Goal: Transaction & Acquisition: Purchase product/service

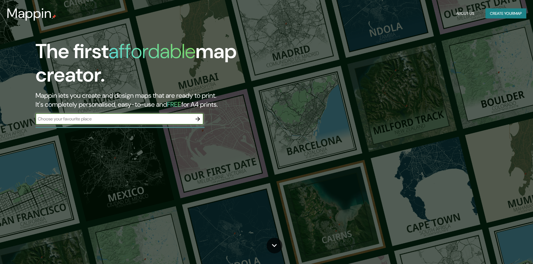
click at [139, 119] on input "text" at bounding box center [114, 119] width 157 height 6
type input "bello [GEOGRAPHIC_DATA]"
click at [192, 118] on button "button" at bounding box center [197, 119] width 11 height 11
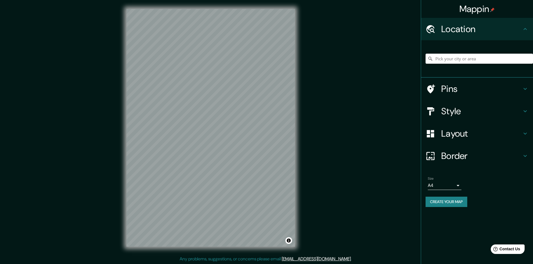
click at [465, 87] on h4 "Pins" at bounding box center [481, 88] width 81 height 11
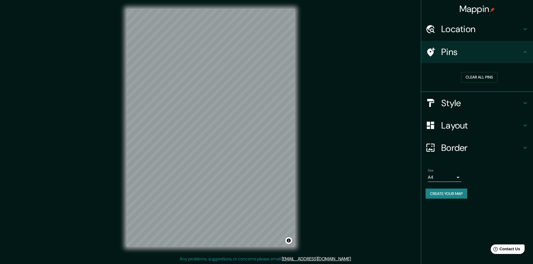
click at [468, 105] on h4 "Style" at bounding box center [481, 103] width 81 height 11
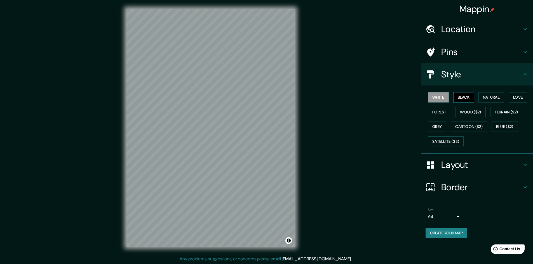
click at [466, 96] on button "Black" at bounding box center [463, 97] width 21 height 10
click at [491, 95] on button "Natural" at bounding box center [491, 97] width 26 height 10
click at [522, 96] on button "Love" at bounding box center [517, 97] width 18 height 10
click at [442, 112] on button "Forest" at bounding box center [439, 112] width 23 height 10
click at [470, 111] on button "Wood ($2)" at bounding box center [470, 112] width 30 height 10
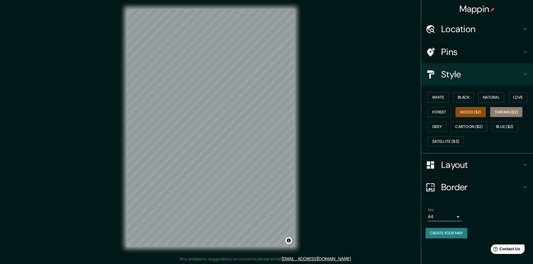
click at [509, 114] on button "Terrain ($2)" at bounding box center [506, 112] width 32 height 10
click at [437, 126] on button "Grey" at bounding box center [437, 127] width 18 height 10
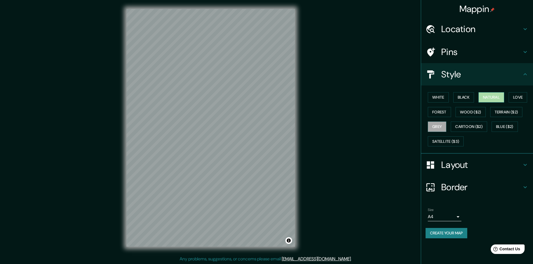
click at [492, 95] on button "Natural" at bounding box center [491, 97] width 26 height 10
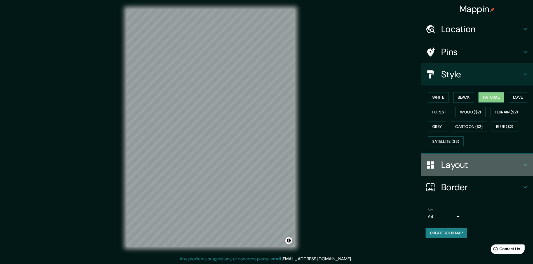
click at [460, 164] on h4 "Layout" at bounding box center [481, 164] width 81 height 11
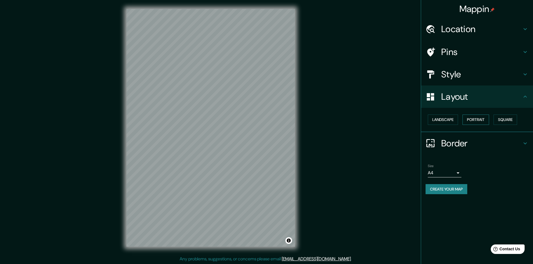
click at [475, 118] on button "Portrait" at bounding box center [475, 120] width 27 height 10
click at [438, 121] on button "Landscape" at bounding box center [443, 120] width 30 height 10
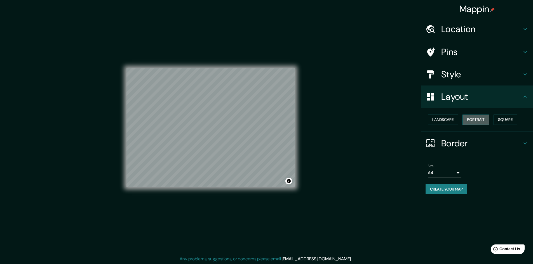
click at [475, 118] on button "Portrait" at bounding box center [475, 120] width 27 height 10
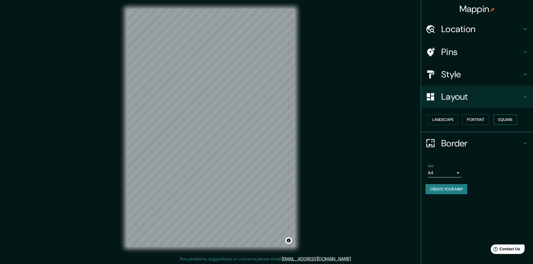
click at [510, 118] on button "Square" at bounding box center [504, 120] width 23 height 10
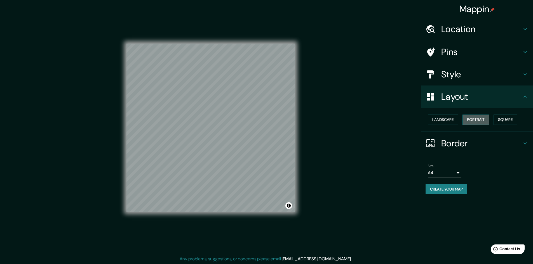
click at [484, 121] on button "Portrait" at bounding box center [475, 120] width 27 height 10
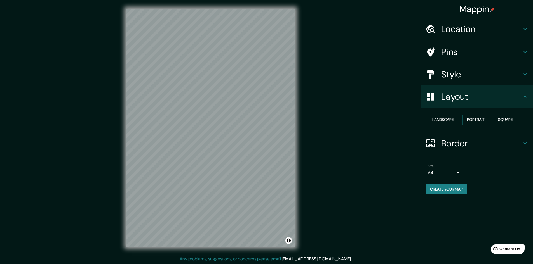
click at [458, 145] on h4 "Border" at bounding box center [481, 143] width 81 height 11
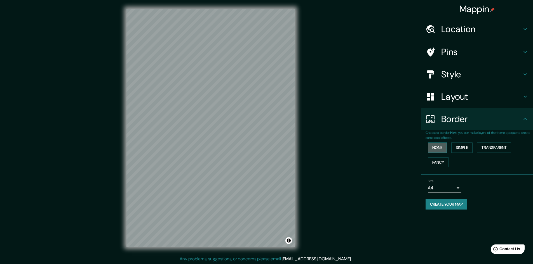
click at [437, 147] on button "None" at bounding box center [437, 148] width 19 height 10
click at [460, 147] on button "Simple" at bounding box center [461, 148] width 21 height 10
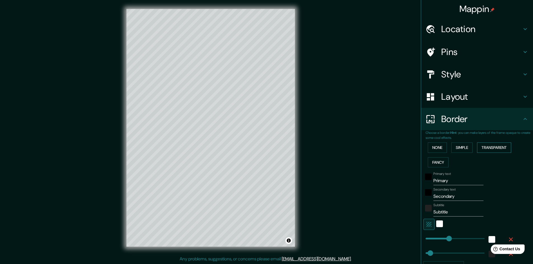
click at [482, 148] on button "Transparent" at bounding box center [494, 148] width 34 height 10
click at [441, 180] on input "Primary" at bounding box center [458, 180] width 50 height 9
drag, startPoint x: 455, startPoint y: 182, endPoint x: 428, endPoint y: 182, distance: 27.1
click at [428, 182] on div "Primary text Primary" at bounding box center [469, 178] width 92 height 13
type input "C"
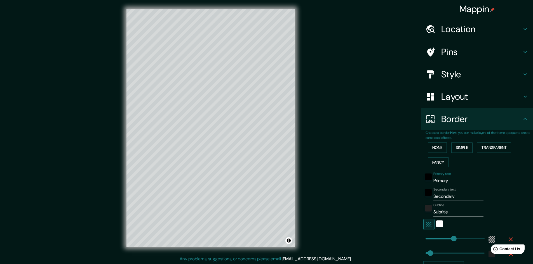
type input "289"
type input "48"
type input "CR"
type input "289"
type input "48"
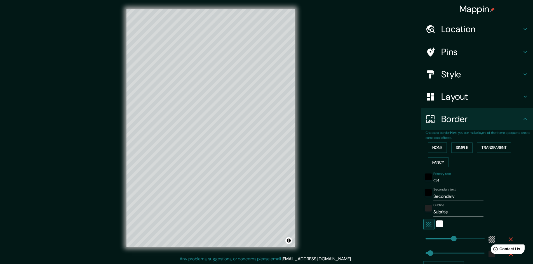
type input "CRA"
type input "289"
type input "48"
type input "CRA"
type input "289"
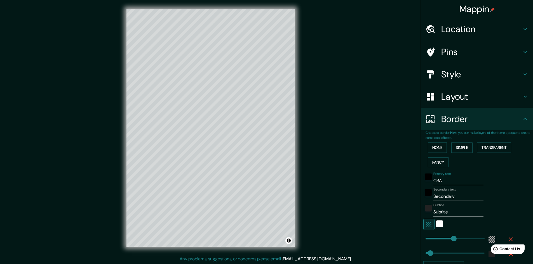
type input "48"
type input "CRA 4"
type input "289"
type input "48"
type input "CRA 47"
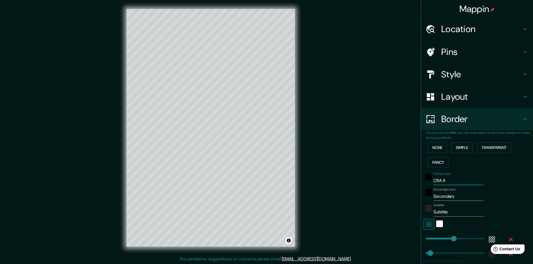
type input "289"
type input "48"
type input "CRA 47"
drag, startPoint x: 453, startPoint y: 198, endPoint x: 421, endPoint y: 195, distance: 32.3
click at [423, 195] on div "Secondary text Secondary" at bounding box center [469, 194] width 92 height 13
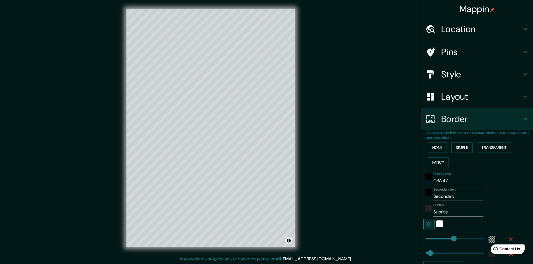
drag, startPoint x: 446, startPoint y: 181, endPoint x: 428, endPoint y: 180, distance: 17.6
click at [428, 180] on div "Primary text CRA 47" at bounding box center [469, 178] width 92 height 13
drag, startPoint x: 451, startPoint y: 196, endPoint x: 428, endPoint y: 196, distance: 23.2
click at [428, 196] on div "Secondary text Secondary" at bounding box center [469, 194] width 92 height 13
type input "B"
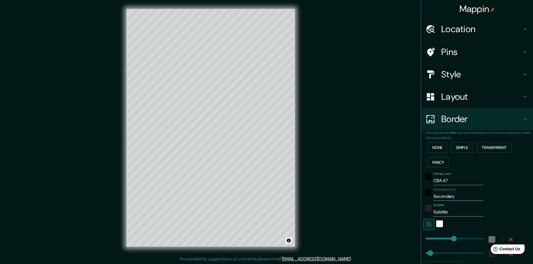
type input "289"
type input "48"
type input "BE"
type input "289"
type input "48"
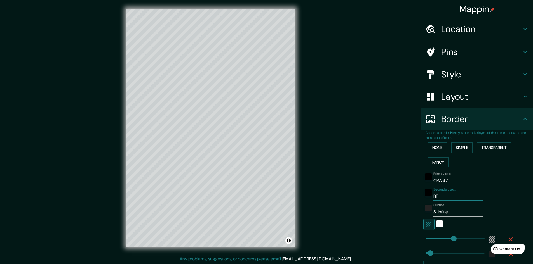
type input "BEL"
type input "289"
type input "48"
type input "BELL"
type input "289"
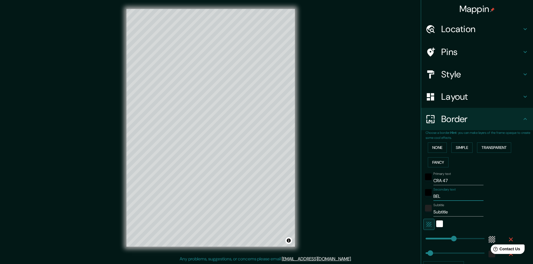
type input "48"
type input "BELLO"
type input "289"
type input "48"
type input "BELLO"
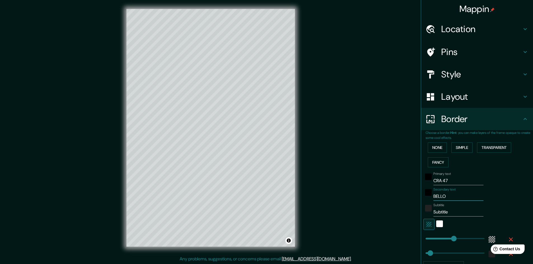
type input "289"
type input "48"
type input "BELLO A"
type input "289"
type input "48"
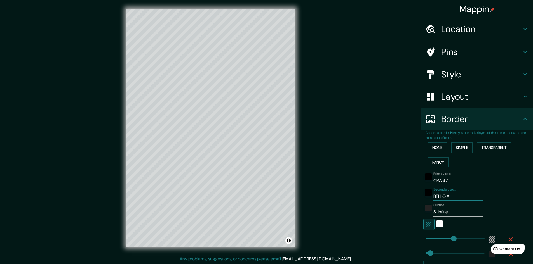
type input "BELLO AN"
type input "289"
type input "48"
type input "BELLO ANTR"
type input "289"
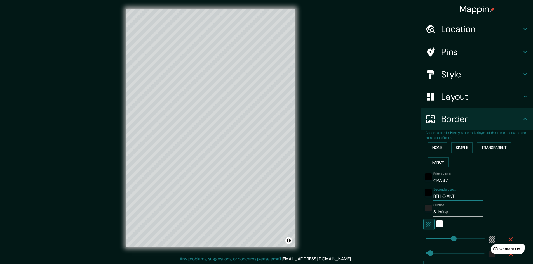
type input "48"
type input "BELLO ANT"
type input "289"
type input "48"
type input "BELLO ANT."
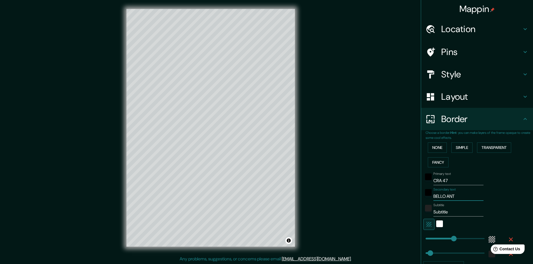
type input "289"
type input "48"
type input "BELLO ANT."
drag, startPoint x: 455, startPoint y: 212, endPoint x: 428, endPoint y: 212, distance: 26.6
click at [428, 212] on div "Subtitle Subtitle" at bounding box center [469, 209] width 92 height 13
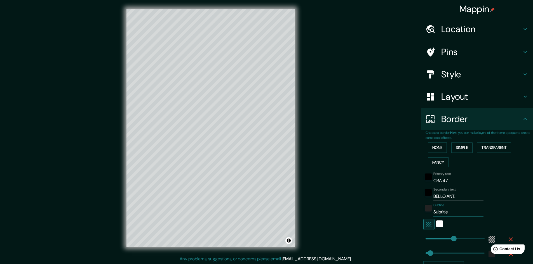
type input "A"
type input "289"
type input "48"
type input "AN"
type input "289"
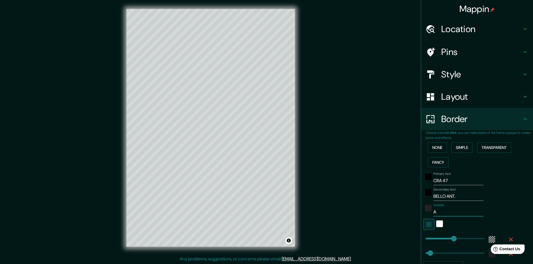
type input "48"
type input "ANA"
type input "289"
type input "48"
type input "ANAL"
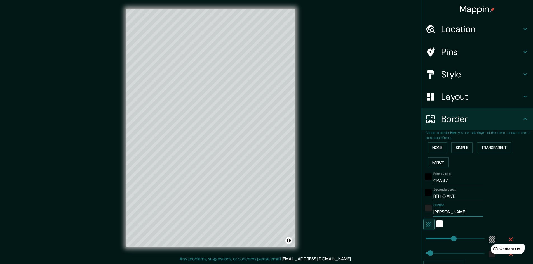
type input "289"
type input "48"
type input "ANALI"
type input "289"
type input "48"
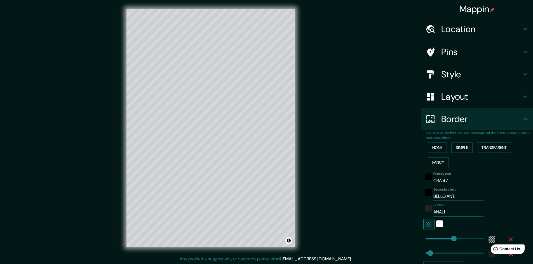
type input "ANALIS"
type input "289"
type input "48"
type input "ANALISI"
type input "289"
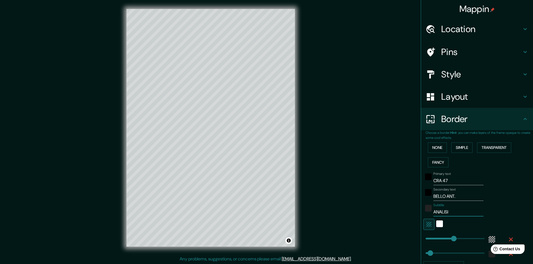
type input "48"
type input "ANALISIS"
type input "289"
type input "48"
type input "ANALISIS"
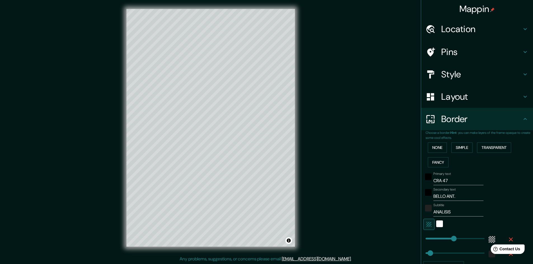
click at [494, 188] on div "Secondary text BELLO ANT." at bounding box center [469, 194] width 92 height 13
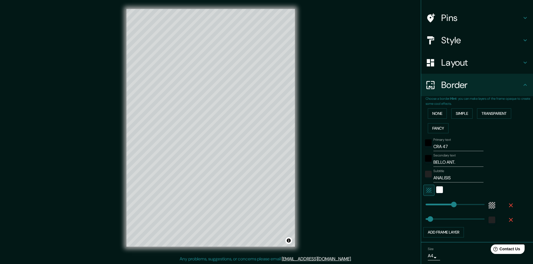
scroll to position [54, 0]
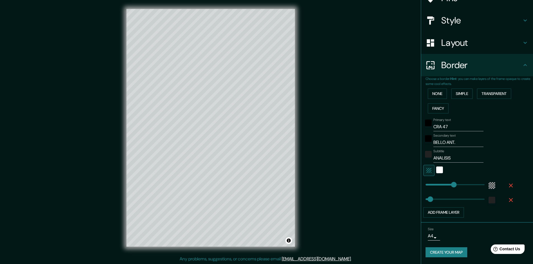
click at [446, 254] on button "Create your map" at bounding box center [446, 252] width 42 height 10
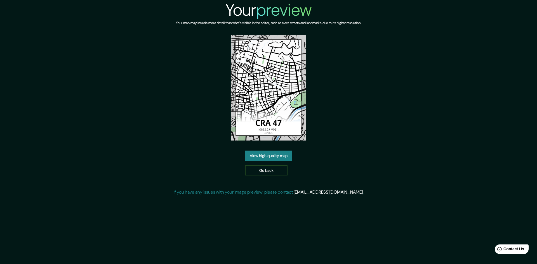
click at [276, 156] on link "View high quality map" at bounding box center [268, 156] width 47 height 10
click at [275, 100] on img at bounding box center [268, 88] width 75 height 106
click at [263, 104] on img at bounding box center [268, 88] width 75 height 106
click at [289, 93] on img at bounding box center [268, 88] width 75 height 106
click at [270, 86] on img at bounding box center [268, 88] width 75 height 106
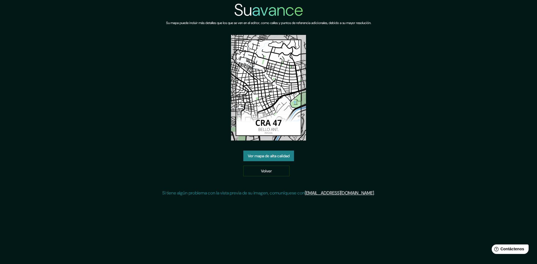
click at [273, 156] on font "Ver mapa de alta calidad" at bounding box center [269, 156] width 42 height 5
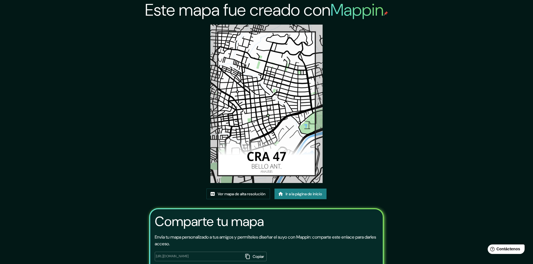
click at [282, 107] on img at bounding box center [266, 104] width 112 height 159
click at [377, 166] on div "Este mapa fue creado con Mappin Ver mapa de alta resolución Ir a la página de i…" at bounding box center [266, 149] width 248 height 299
click at [378, 156] on div "Este mapa fue creado con Mappin Ver mapa de alta resolución Ir a la página de i…" at bounding box center [266, 149] width 248 height 299
click at [372, 160] on div "Este mapa fue creado con Mappin Ver mapa de alta resolución Ir a la página de i…" at bounding box center [266, 149] width 248 height 299
